Goal: Task Accomplishment & Management: Complete application form

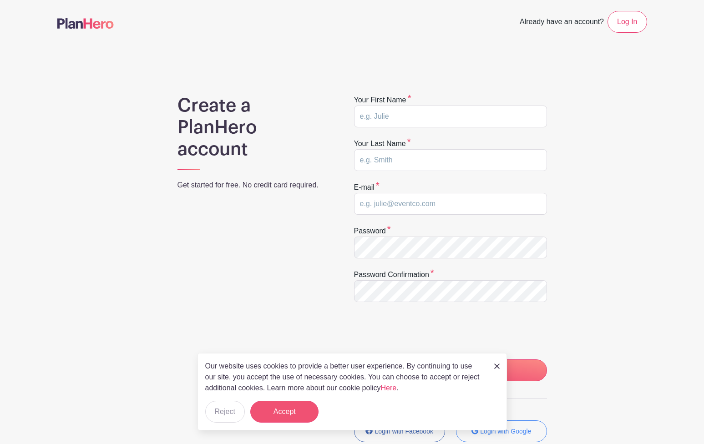
click at [292, 416] on button "Accept" at bounding box center [284, 412] width 68 height 22
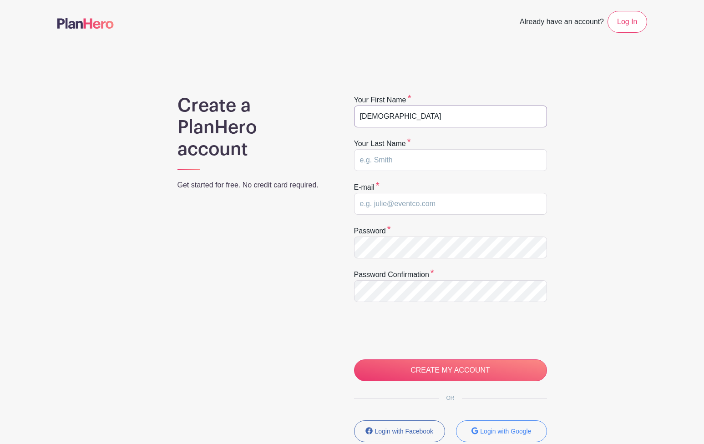
type input "[DEMOGRAPHIC_DATA]"
type input "i"
type input "[US_STATE]"
paste input "[EMAIL_ADDRESS][DOMAIN_NAME]"
type input "[EMAIL_ADDRESS][DOMAIN_NAME]"
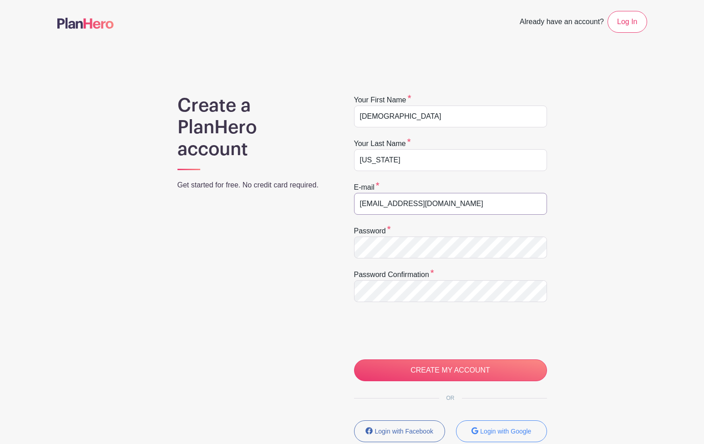
click at [450, 370] on input "CREATE MY ACCOUNT" at bounding box center [450, 370] width 193 height 22
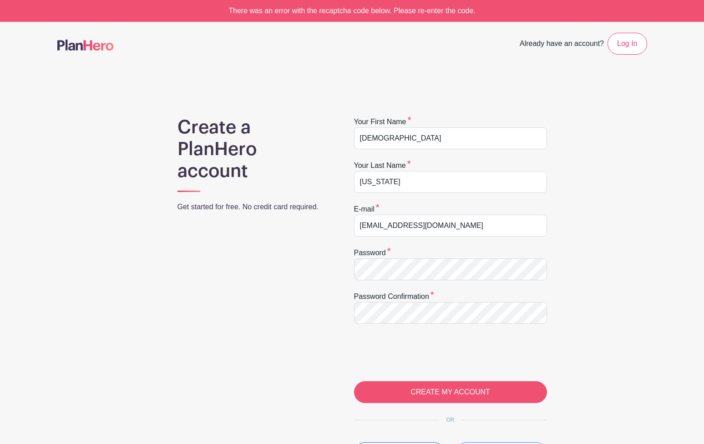
click at [398, 387] on input "CREATE MY ACCOUNT" at bounding box center [450, 392] width 193 height 22
